Goal: Use online tool/utility: Use online tool/utility

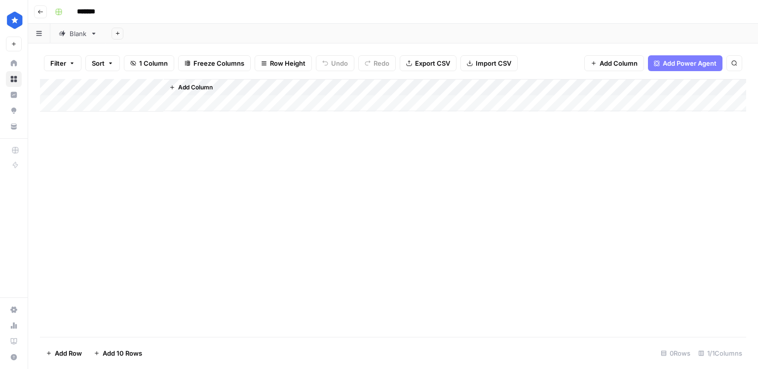
click at [73, 30] on div "Blank" at bounding box center [78, 34] width 17 height 10
click at [72, 34] on div "Blank" at bounding box center [78, 34] width 17 height 10
click at [197, 244] on div "Add Column" at bounding box center [393, 208] width 706 height 258
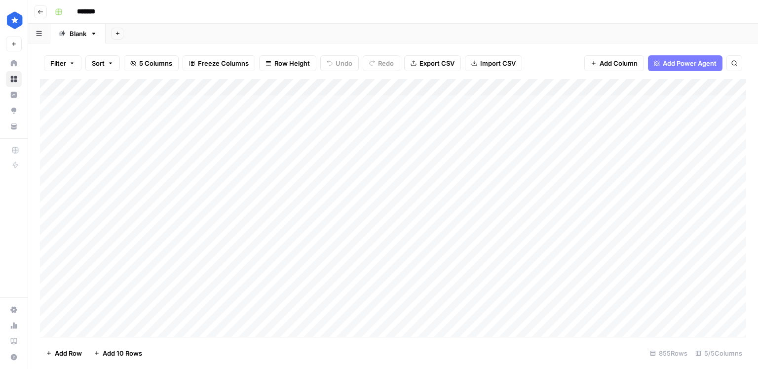
click at [172, 177] on div "Add Column" at bounding box center [393, 208] width 706 height 258
click at [88, 328] on div "Add Column" at bounding box center [393, 208] width 706 height 258
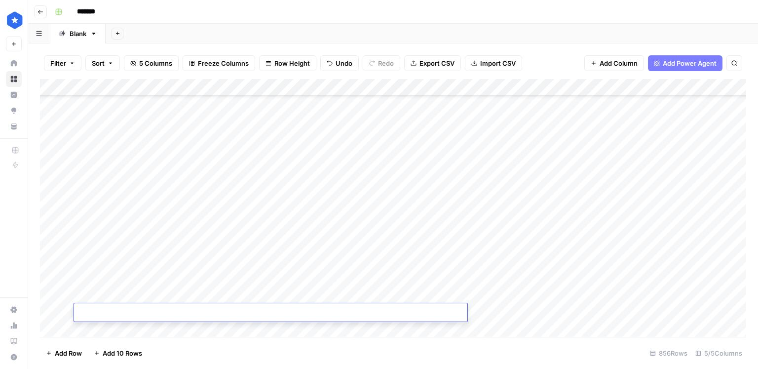
click at [184, 313] on textarea at bounding box center [270, 313] width 393 height 14
click at [198, 299] on div "Add Column" at bounding box center [393, 208] width 706 height 258
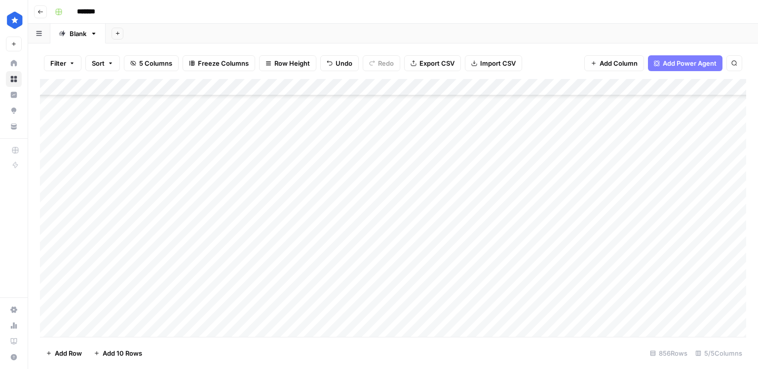
click at [200, 310] on div "Add Column" at bounding box center [393, 208] width 706 height 258
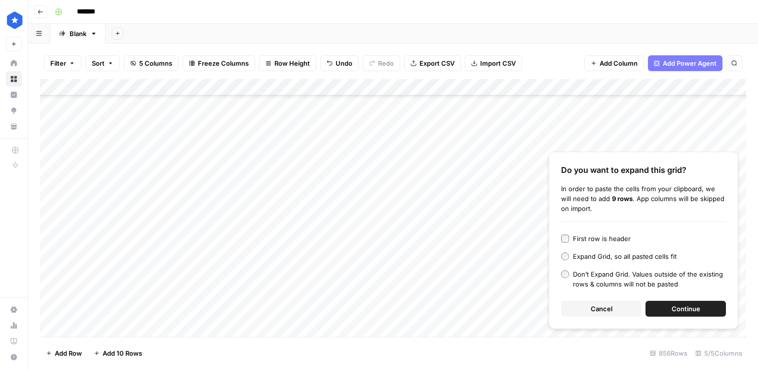
click at [679, 311] on span "Continue" at bounding box center [686, 308] width 29 height 10
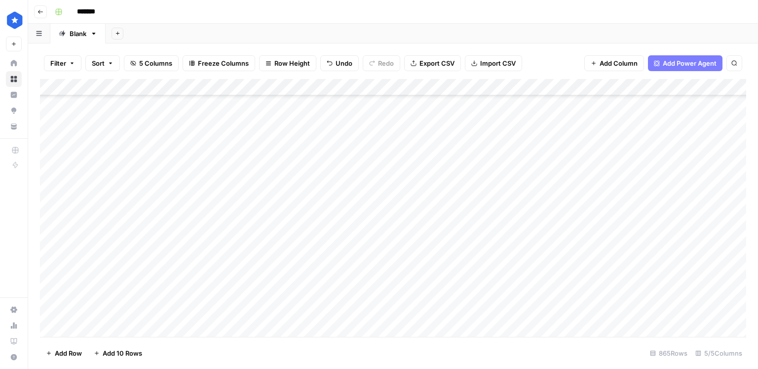
click at [512, 111] on div "Add Column" at bounding box center [393, 208] width 706 height 258
drag, startPoint x: 490, startPoint y: 159, endPoint x: 488, endPoint y: 175, distance: 16.5
click at [488, 175] on div "Add Column" at bounding box center [393, 208] width 706 height 258
click at [539, 163] on div "Add Column" at bounding box center [393, 208] width 706 height 258
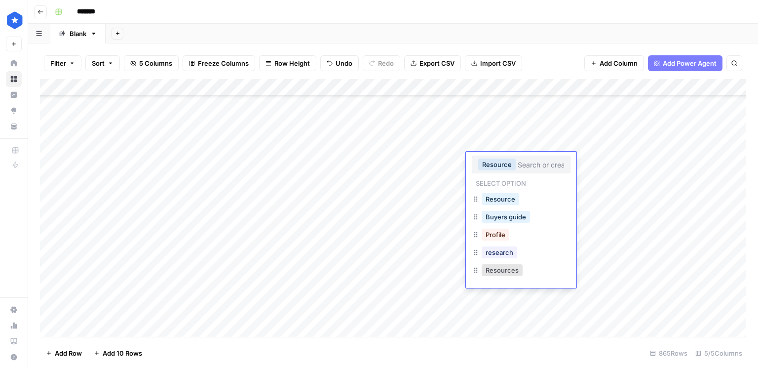
click at [437, 178] on div "Add Column" at bounding box center [393, 208] width 706 height 258
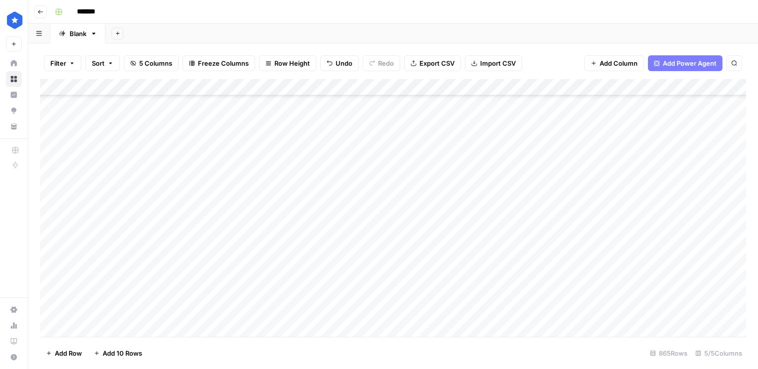
click at [506, 164] on div "Add Column" at bounding box center [393, 208] width 706 height 258
click at [491, 181] on div "Add Column" at bounding box center [393, 208] width 706 height 258
click at [500, 251] on div "Add Column" at bounding box center [393, 208] width 706 height 258
click at [500, 259] on div "Add Column" at bounding box center [393, 208] width 706 height 258
click at [497, 189] on div "Add Column" at bounding box center [393, 208] width 706 height 258
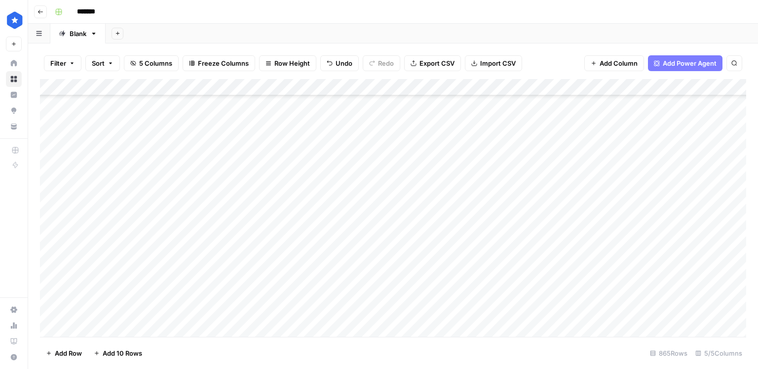
click at [497, 189] on div "Add Column" at bounding box center [393, 208] width 706 height 258
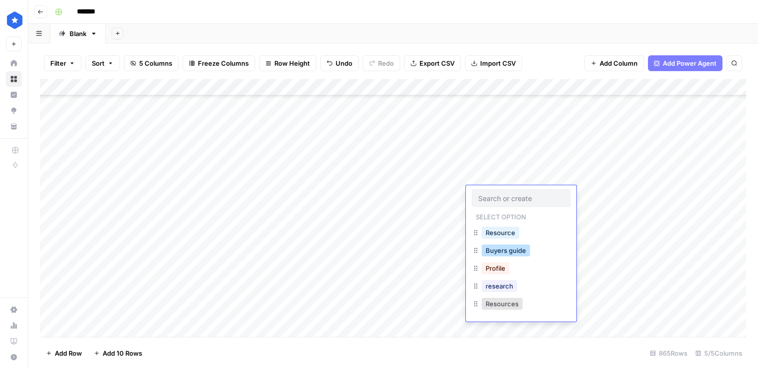
click at [507, 246] on button "Buyers guide" at bounding box center [506, 250] width 48 height 12
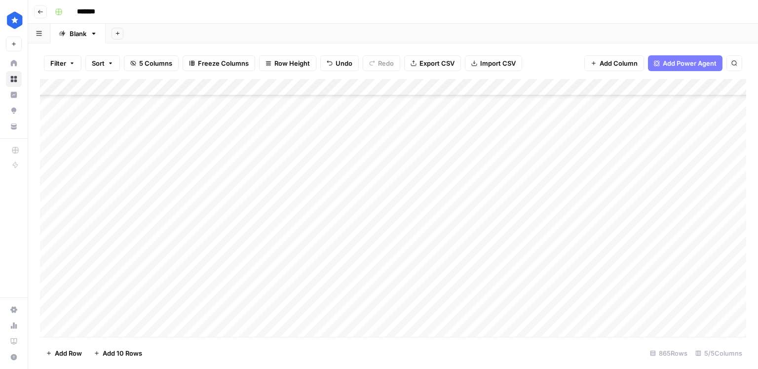
click at [497, 211] on div "Add Column" at bounding box center [393, 208] width 706 height 258
click at [496, 229] on div "Add Column" at bounding box center [393, 208] width 706 height 258
click at [498, 276] on div "Add Column" at bounding box center [393, 208] width 706 height 258
click at [497, 301] on div "Add Column" at bounding box center [393, 208] width 706 height 258
click at [496, 312] on div "Add Column" at bounding box center [393, 208] width 706 height 258
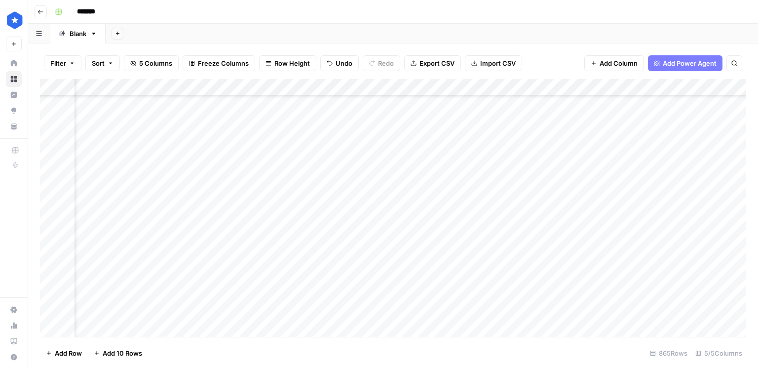
scroll to position [14286, 76]
click at [527, 159] on div "Add Column" at bounding box center [393, 208] width 706 height 258
click at [524, 174] on div "Add Column" at bounding box center [393, 208] width 706 height 258
click at [523, 192] on div "Add Column" at bounding box center [393, 208] width 706 height 258
click at [520, 213] on div "Add Column" at bounding box center [393, 208] width 706 height 258
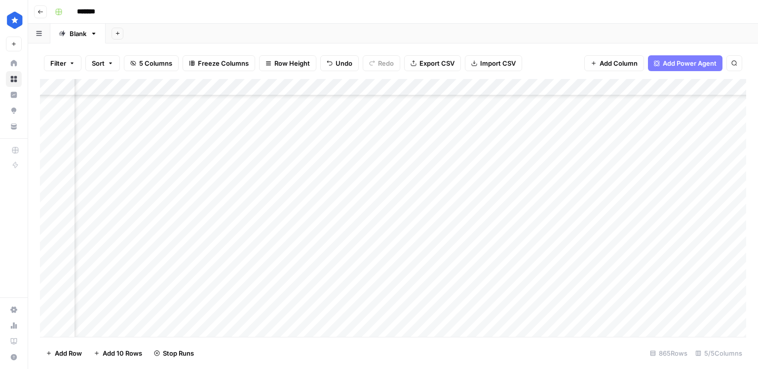
click at [520, 229] on div "Add Column" at bounding box center [393, 208] width 706 height 258
click at [520, 241] on div "Add Column" at bounding box center [393, 208] width 706 height 258
click at [521, 263] on div "Add Column" at bounding box center [393, 208] width 706 height 258
click at [521, 275] on div "Add Column" at bounding box center [393, 208] width 706 height 258
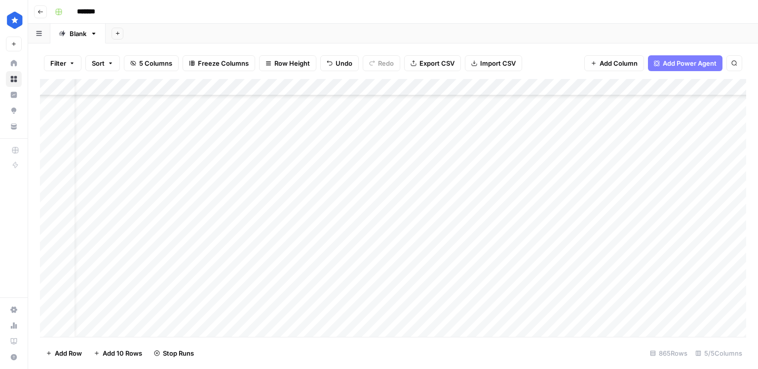
click at [563, 293] on div "Add Column" at bounding box center [393, 208] width 706 height 258
click at [580, 316] on div "Add Column" at bounding box center [393, 208] width 706 height 258
click at [622, 159] on div "Add Column" at bounding box center [393, 208] width 706 height 258
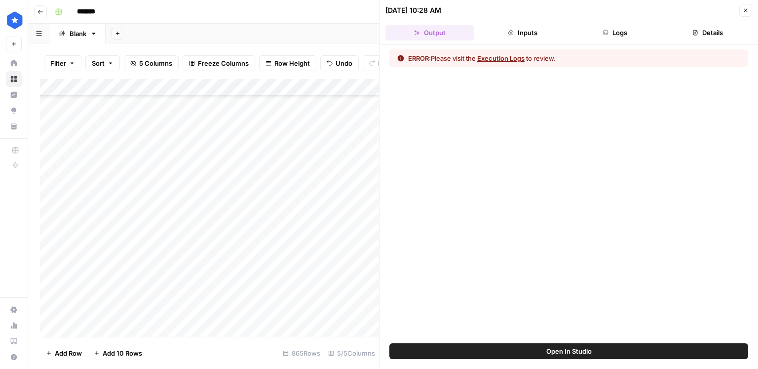
click at [716, 31] on button "Details" at bounding box center [707, 33] width 89 height 16
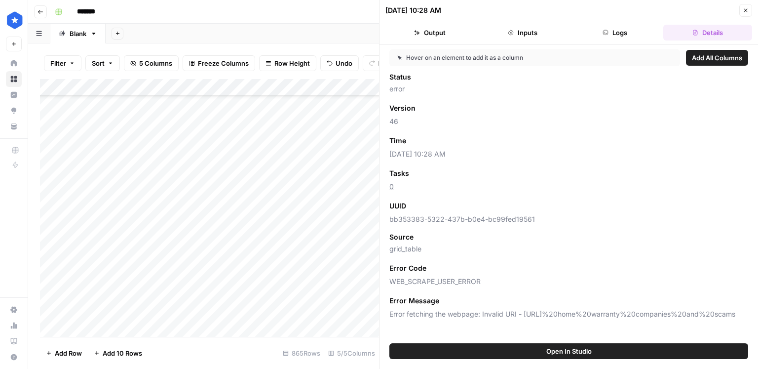
click at [630, 33] on button "Logs" at bounding box center [615, 33] width 89 height 16
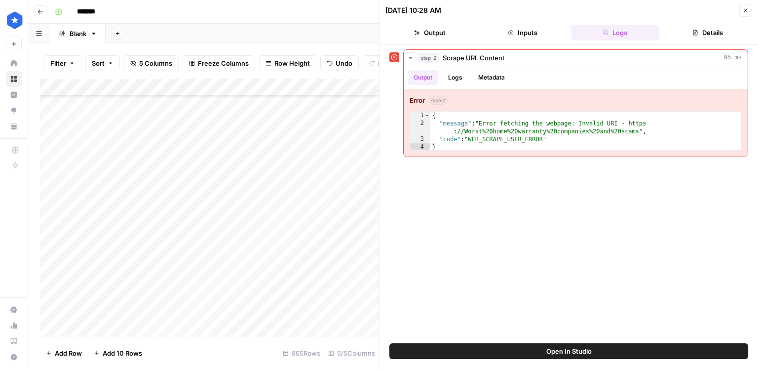
click at [292, 162] on div "Add Column" at bounding box center [209, 208] width 339 height 258
click at [744, 9] on icon "button" at bounding box center [746, 10] width 6 height 6
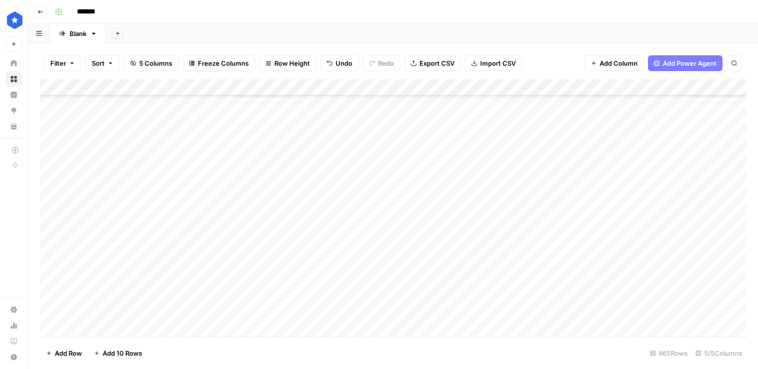
click at [247, 205] on div "Add Column" at bounding box center [393, 208] width 706 height 258
click at [225, 166] on div "Add Column" at bounding box center [393, 208] width 706 height 258
click at [634, 161] on div "Add Column" at bounding box center [393, 208] width 706 height 258
click at [636, 178] on div "Add Column" at bounding box center [393, 208] width 706 height 258
click at [636, 198] on div "Add Column" at bounding box center [393, 208] width 706 height 258
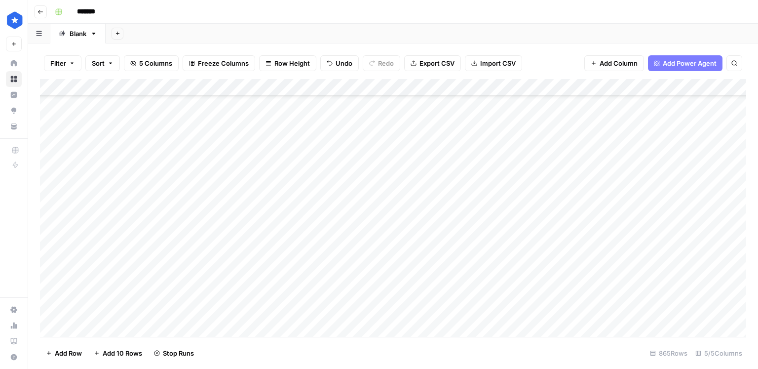
click at [635, 208] on div "Add Column" at bounding box center [393, 208] width 706 height 258
click at [636, 178] on div "Add Column" at bounding box center [393, 208] width 706 height 258
click at [637, 224] on div "Add Column" at bounding box center [393, 208] width 706 height 258
click at [636, 241] on div "Add Column" at bounding box center [393, 208] width 706 height 258
click at [636, 263] on div "Add Column" at bounding box center [393, 208] width 706 height 258
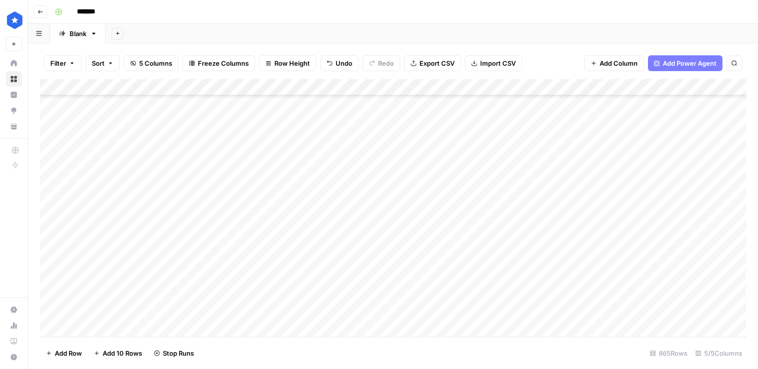
click at [635, 277] on div "Add Column" at bounding box center [393, 208] width 706 height 258
click at [635, 293] on div "Add Column" at bounding box center [393, 208] width 706 height 258
click at [635, 312] on div "Add Column" at bounding box center [393, 208] width 706 height 258
drag, startPoint x: 648, startPoint y: 162, endPoint x: 642, endPoint y: 306, distance: 144.2
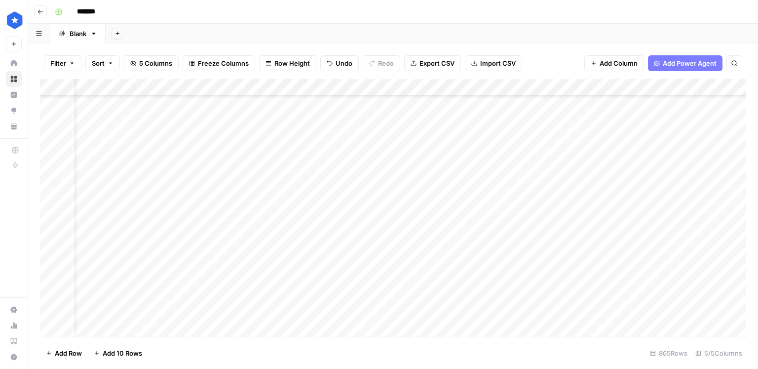
click at [642, 306] on div "Add Column" at bounding box center [393, 208] width 706 height 258
click at [111, 325] on div "Add Column" at bounding box center [393, 208] width 706 height 258
click at [164, 276] on div "Add Column" at bounding box center [393, 208] width 706 height 258
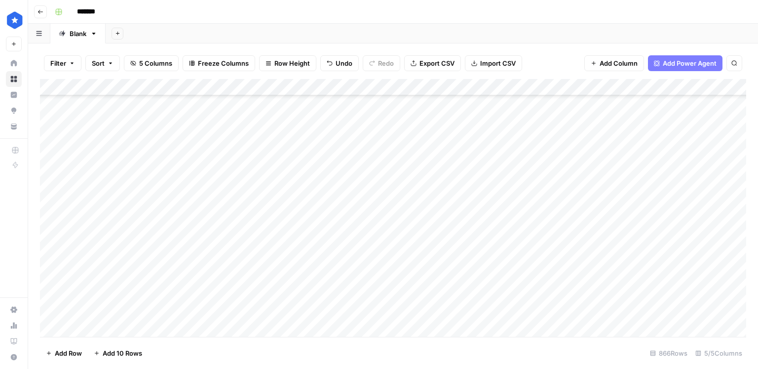
click at [160, 316] on div "Add Column" at bounding box center [393, 208] width 706 height 258
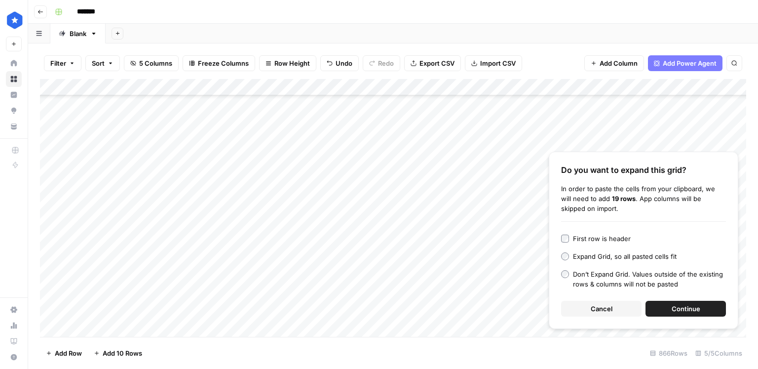
click at [680, 309] on span "Continue" at bounding box center [686, 308] width 29 height 10
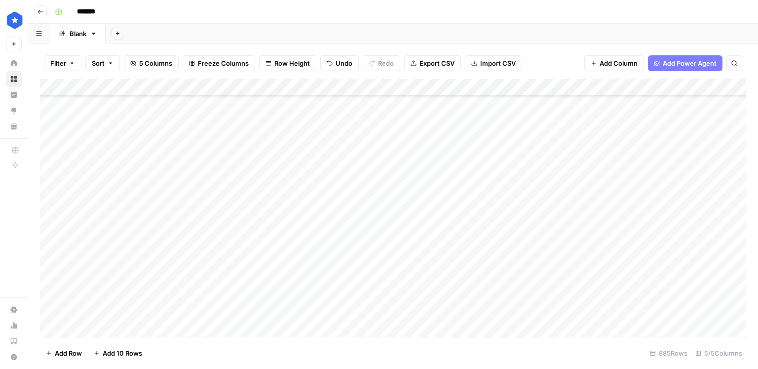
click at [113, 324] on div "Add Column" at bounding box center [393, 208] width 706 height 258
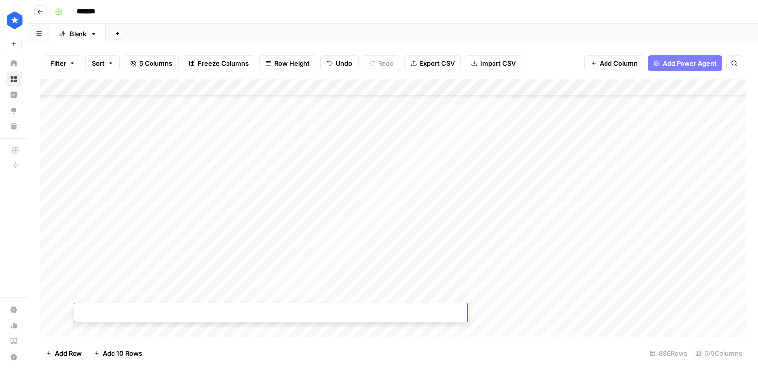
click at [236, 283] on div "Add Column" at bounding box center [393, 208] width 706 height 258
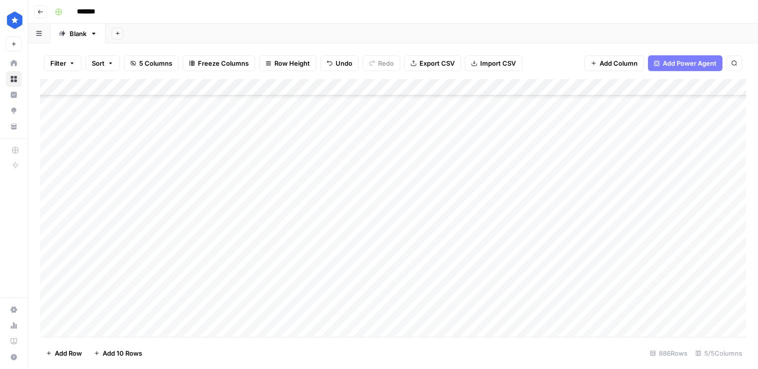
click at [221, 311] on div "Add Column" at bounding box center [393, 208] width 706 height 258
click at [275, 290] on div "Add Column" at bounding box center [393, 208] width 706 height 258
click at [261, 309] on div "Add Column" at bounding box center [393, 208] width 706 height 258
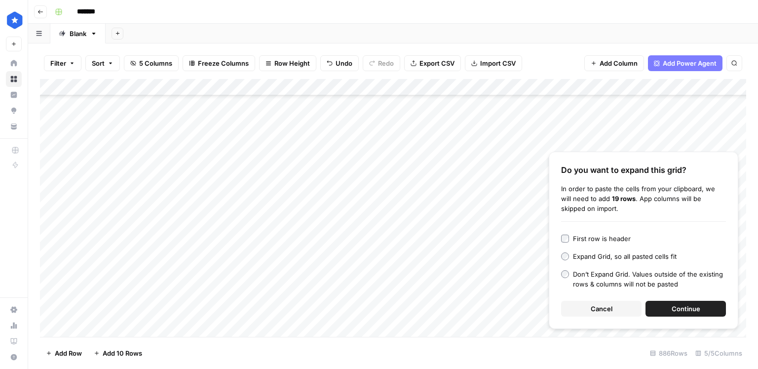
click at [686, 308] on span "Continue" at bounding box center [686, 308] width 29 height 10
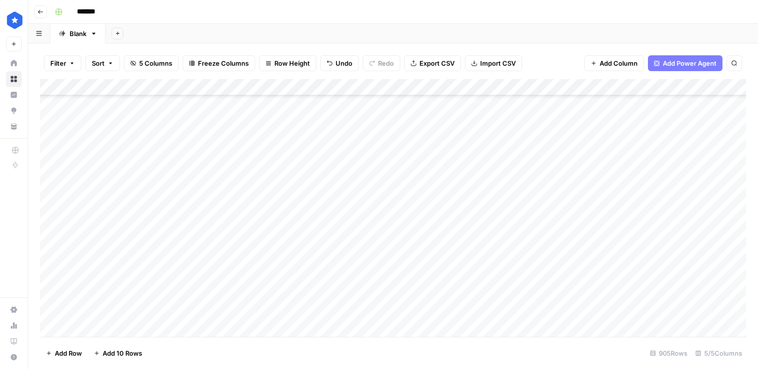
scroll to position [14371, 0]
click at [510, 172] on div "Add Column" at bounding box center [393, 208] width 706 height 258
click at [508, 246] on div "Add Column" at bounding box center [393, 208] width 706 height 258
drag, startPoint x: 553, startPoint y: 255, endPoint x: 536, endPoint y: 313, distance: 61.1
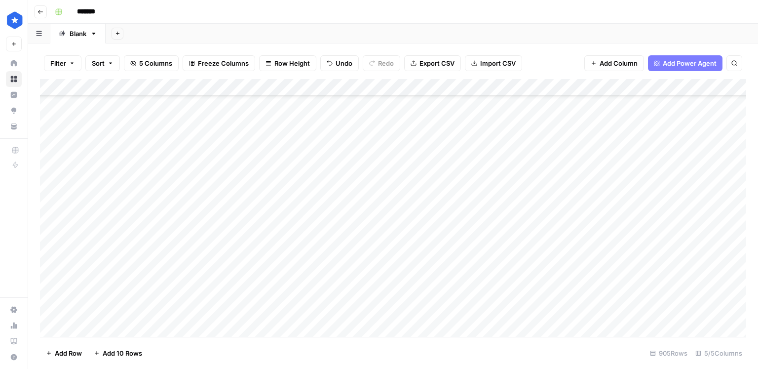
click at [536, 313] on div "Add Column" at bounding box center [393, 208] width 706 height 258
click at [621, 87] on div "Add Column" at bounding box center [393, 208] width 706 height 258
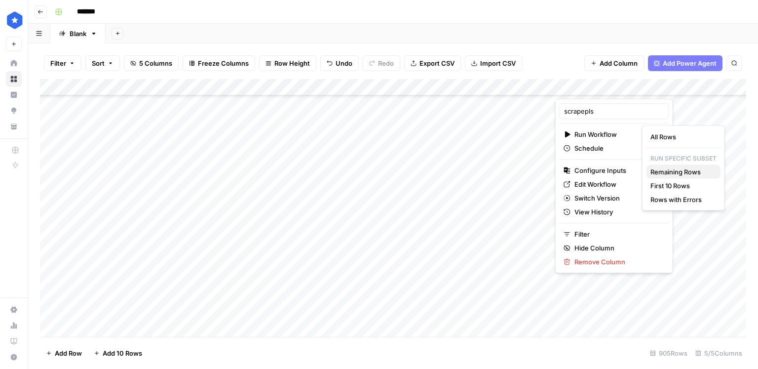
click at [675, 174] on span "Remaining Rows" at bounding box center [681, 172] width 62 height 10
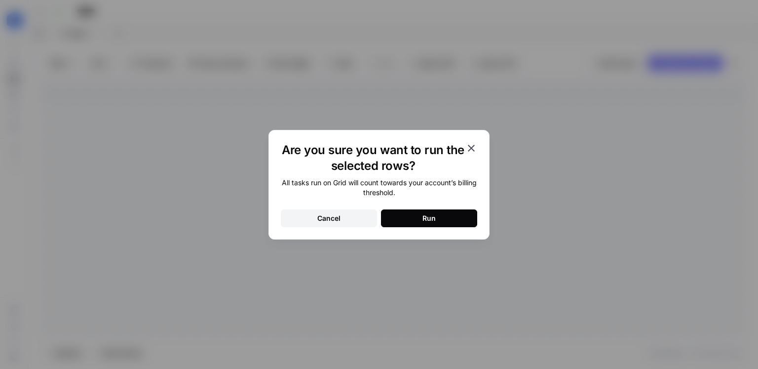
click at [461, 213] on button "Run" at bounding box center [429, 218] width 96 height 18
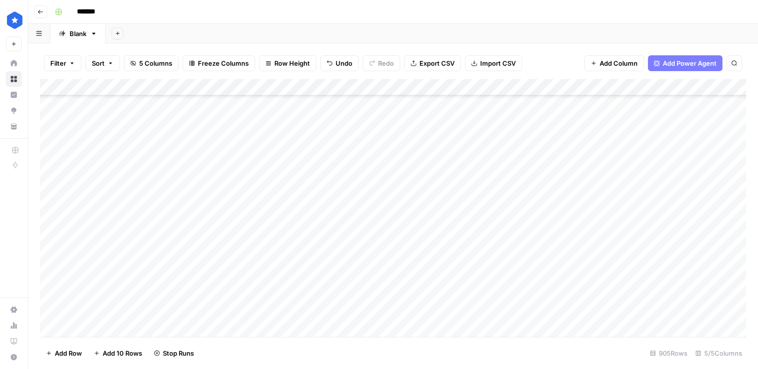
scroll to position [14448, 1]
